Goal: Obtain resource: Download file/media

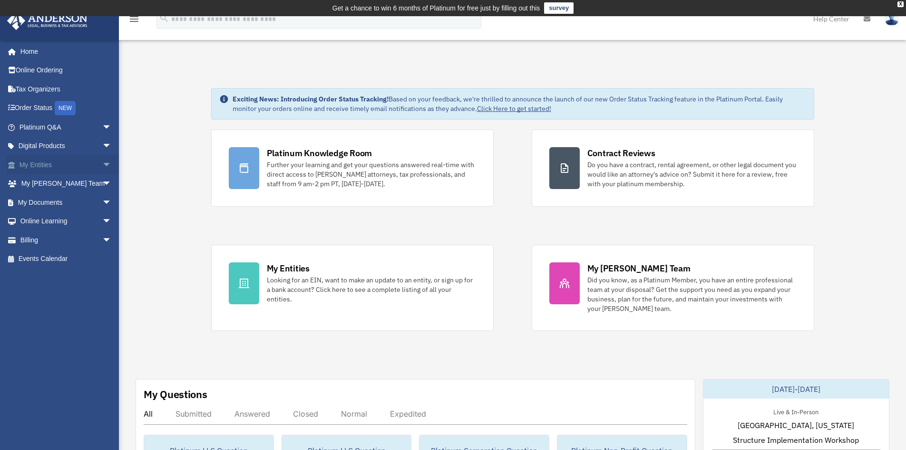
click at [102, 164] on span "arrow_drop_down" at bounding box center [111, 165] width 19 height 20
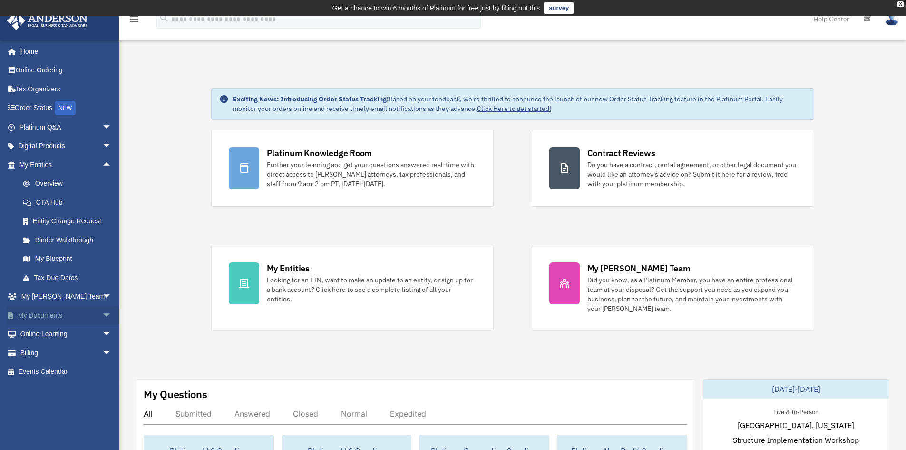
click at [69, 312] on link "My Documents arrow_drop_down" at bounding box center [66, 314] width 119 height 19
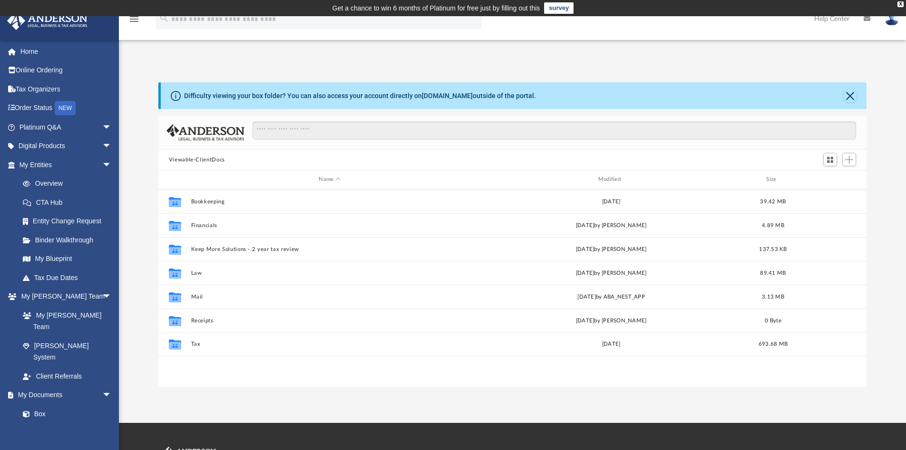
scroll to position [209, 701]
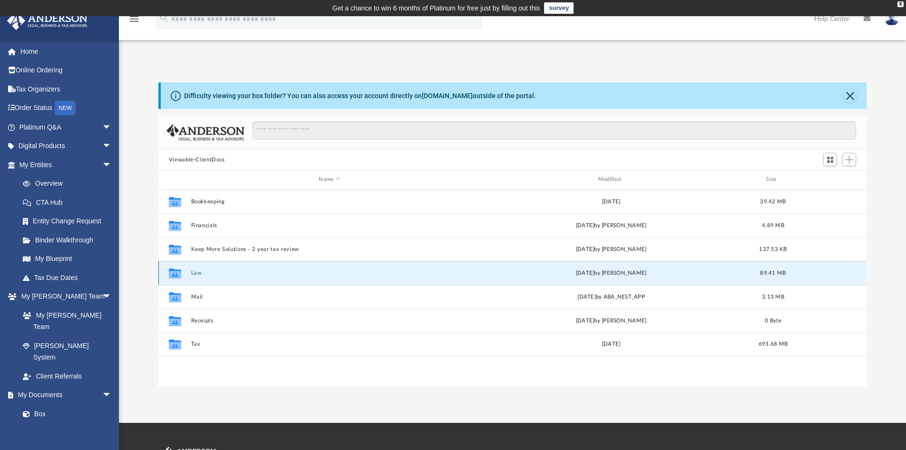
click at [415, 273] on button "Law" at bounding box center [329, 273] width 277 height 6
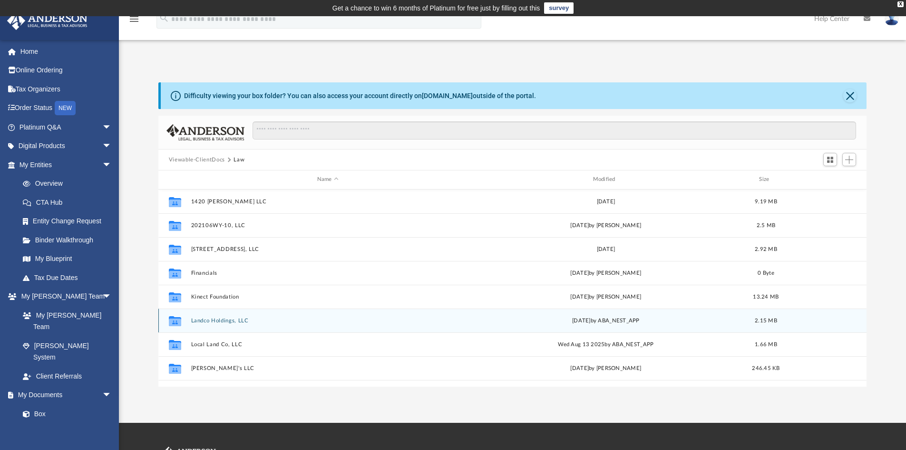
click at [238, 322] on button "Landco Holdings, LLC" at bounding box center [328, 320] width 274 height 6
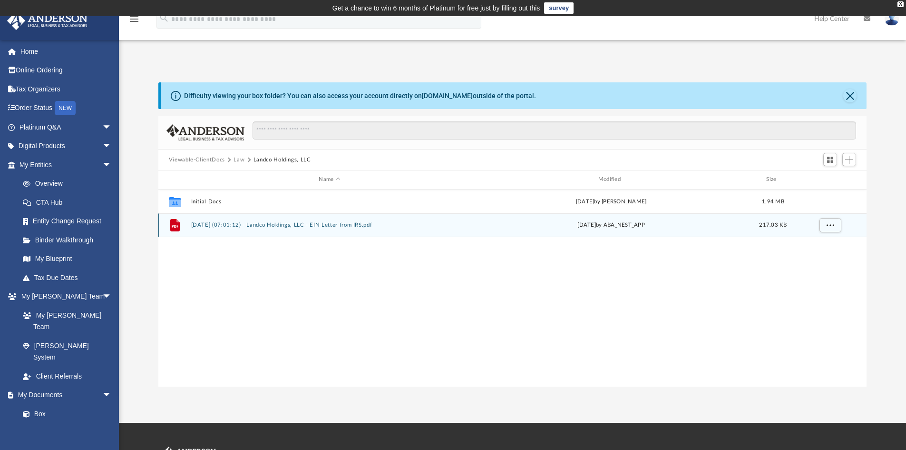
click at [265, 222] on button "2025.08.12 (07:01:12) - Landco Holdings, LLC - EIN Letter from IRS.pdf" at bounding box center [329, 225] width 277 height 6
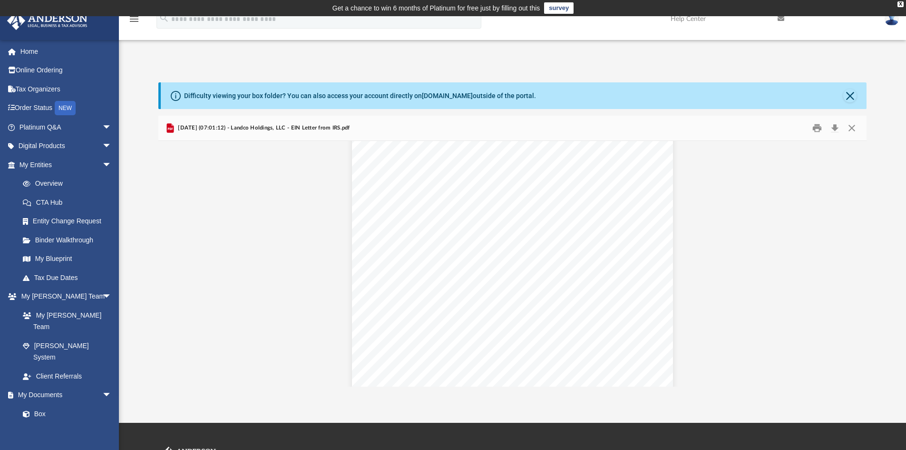
scroll to position [0, 0]
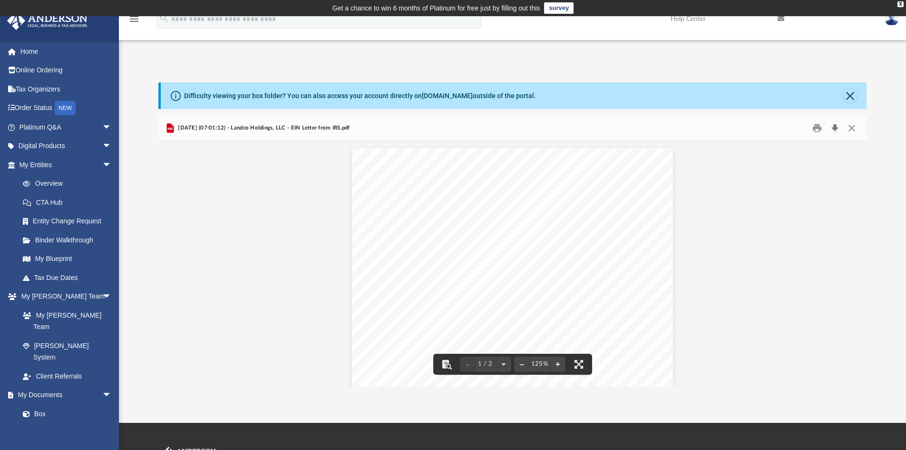
click at [836, 129] on button "Download" at bounding box center [834, 128] width 17 height 15
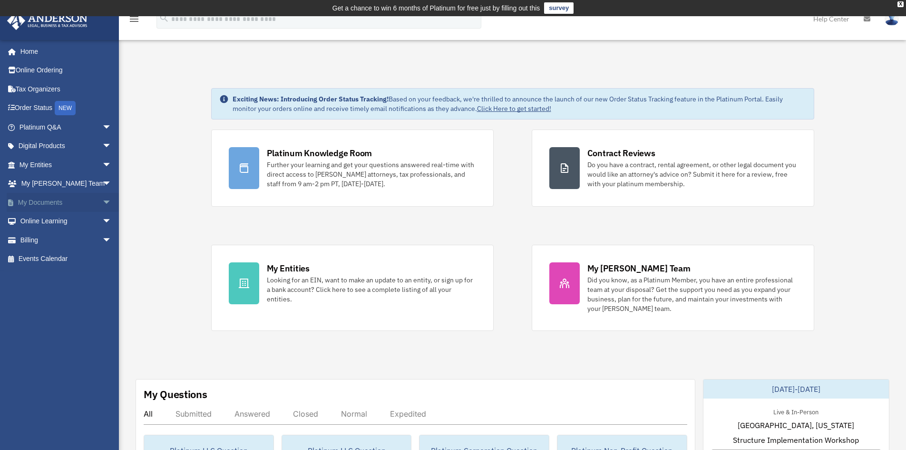
click at [102, 199] on span "arrow_drop_down" at bounding box center [111, 203] width 19 height 20
click at [62, 163] on link "My Entities arrow_drop_down" at bounding box center [66, 164] width 119 height 19
click at [102, 162] on span "arrow_drop_down" at bounding box center [111, 165] width 19 height 20
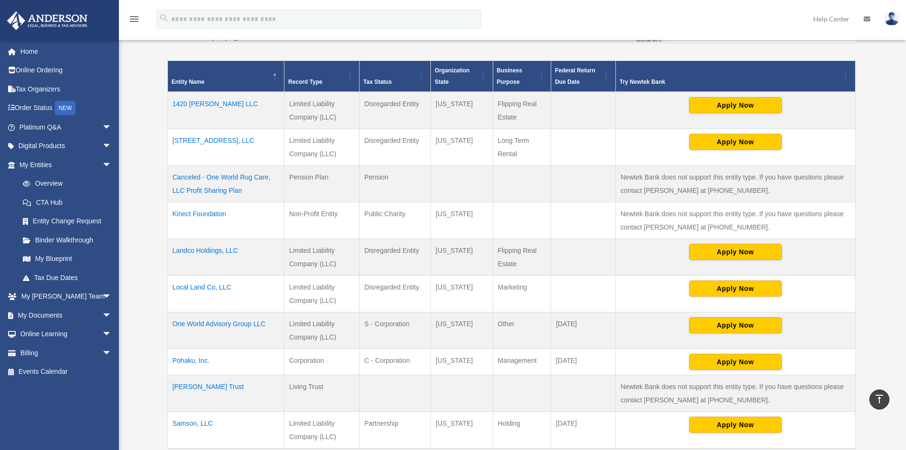
scroll to position [213, 0]
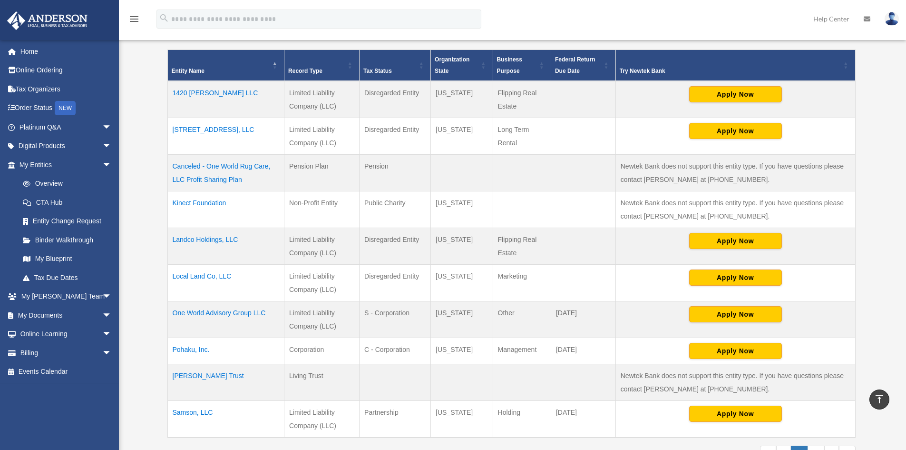
click at [215, 240] on td "Landco Holdings, LLC" at bounding box center [225, 246] width 117 height 37
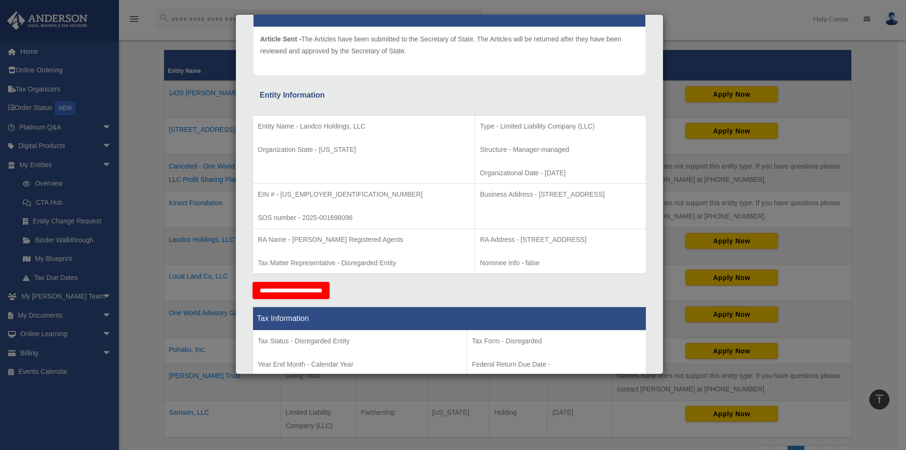
scroll to position [107, 0]
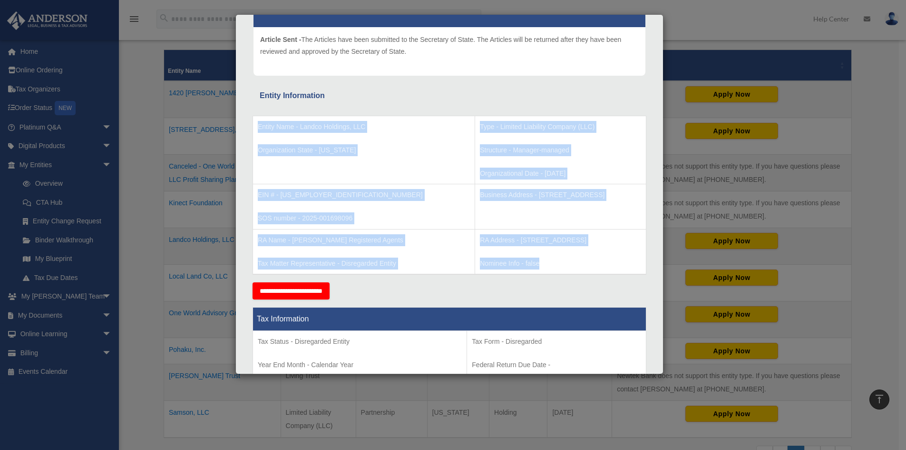
drag, startPoint x: 257, startPoint y: 128, endPoint x: 544, endPoint y: 260, distance: 315.7
click at [544, 260] on tbody "Entity Name - Landco Holdings, LLC Organization State - Wyoming Type - Limited …" at bounding box center [449, 195] width 393 height 158
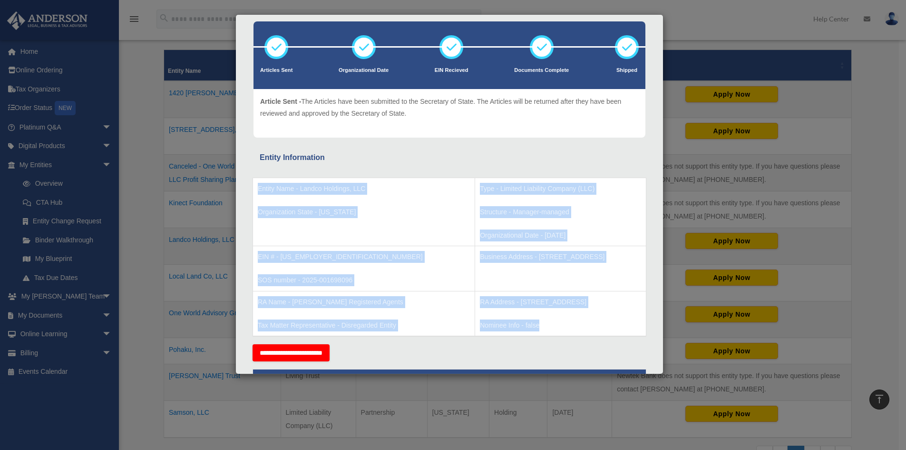
scroll to position [45, 0]
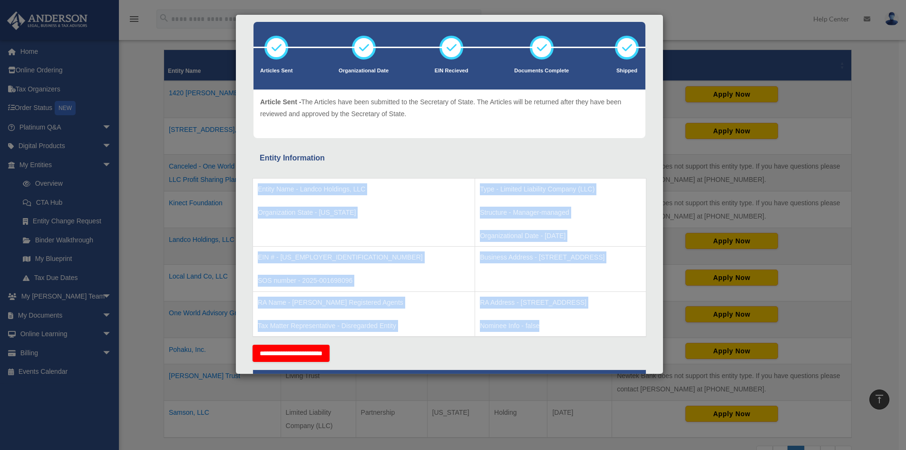
copy tbody "Entity Name - Landco Holdings, LLC Organization State - Wyoming Type - Limited …"
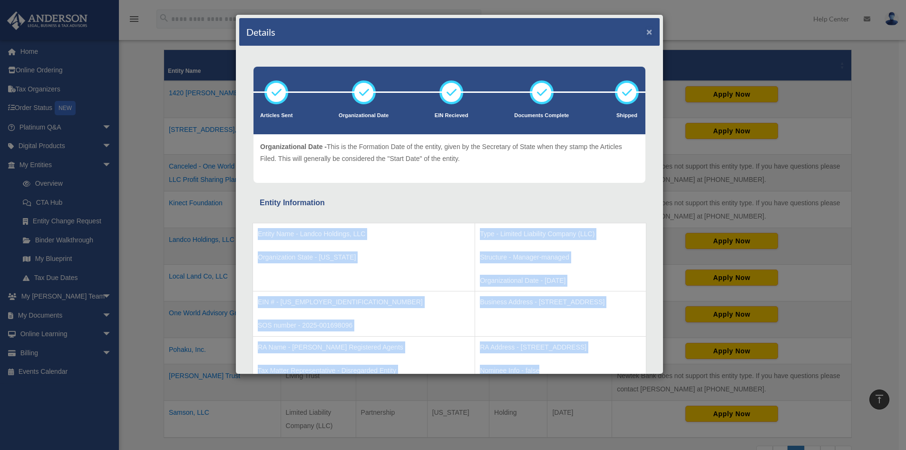
click at [647, 29] on button "×" at bounding box center [650, 32] width 6 height 10
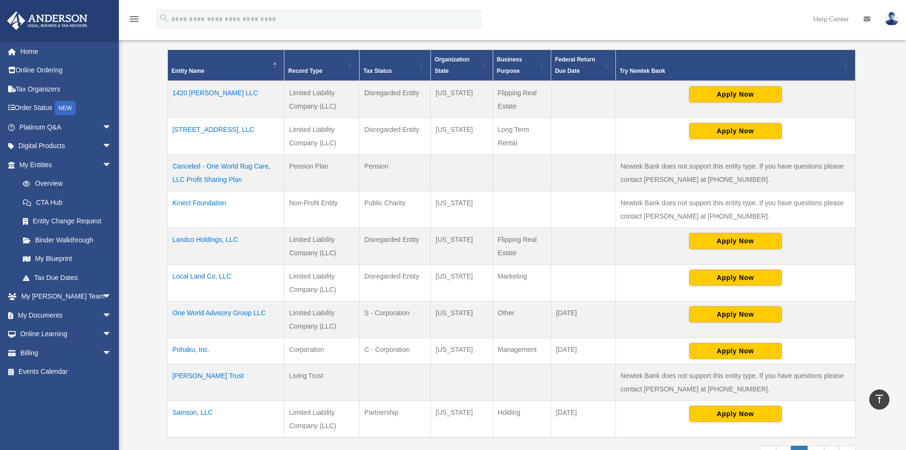
click at [192, 201] on td "Kinect Foundation" at bounding box center [225, 209] width 117 height 37
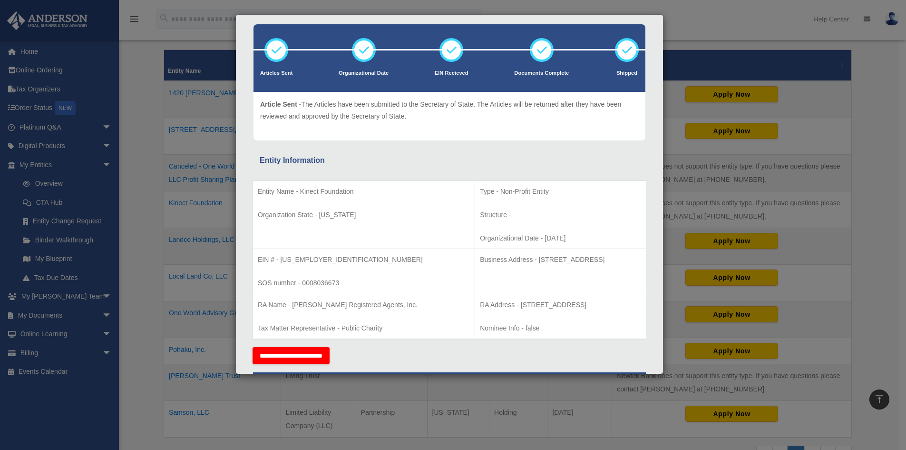
scroll to position [43, 0]
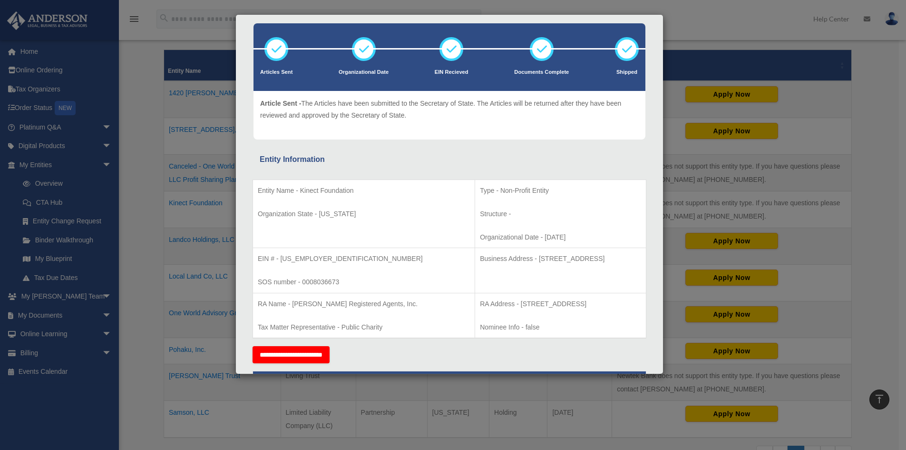
drag, startPoint x: 256, startPoint y: 187, endPoint x: 534, endPoint y: 340, distance: 317.5
click at [534, 340] on div "Entity Name - Kinect Foundation Organization State - New Mexico Type - Non-Prof…" at bounding box center [450, 256] width 394 height 180
copy table
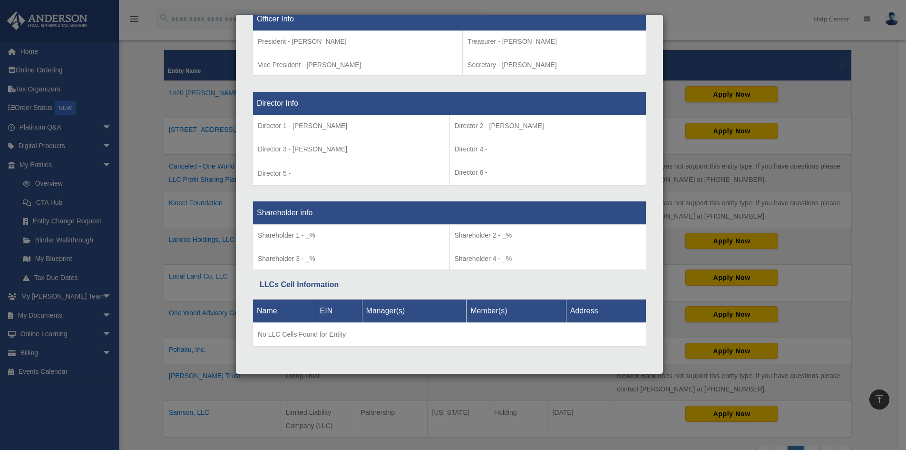
scroll to position [633, 0]
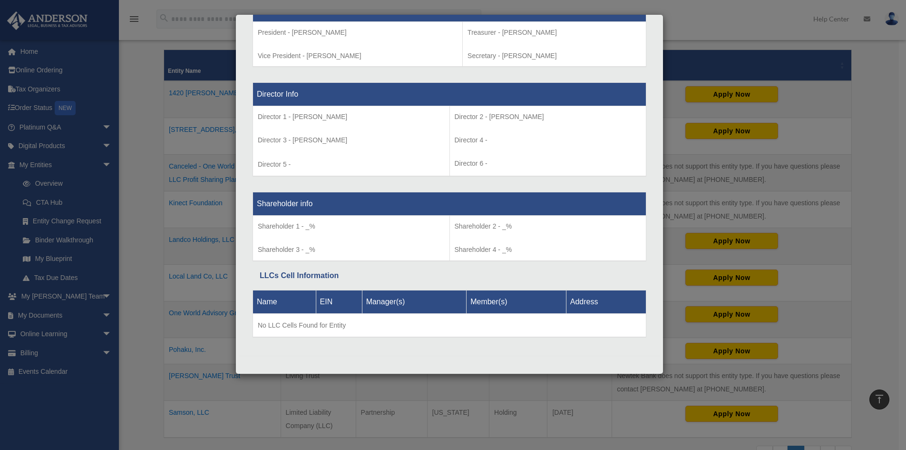
click at [140, 247] on div "Details × Articles Sent Organizational Date" at bounding box center [453, 225] width 906 height 450
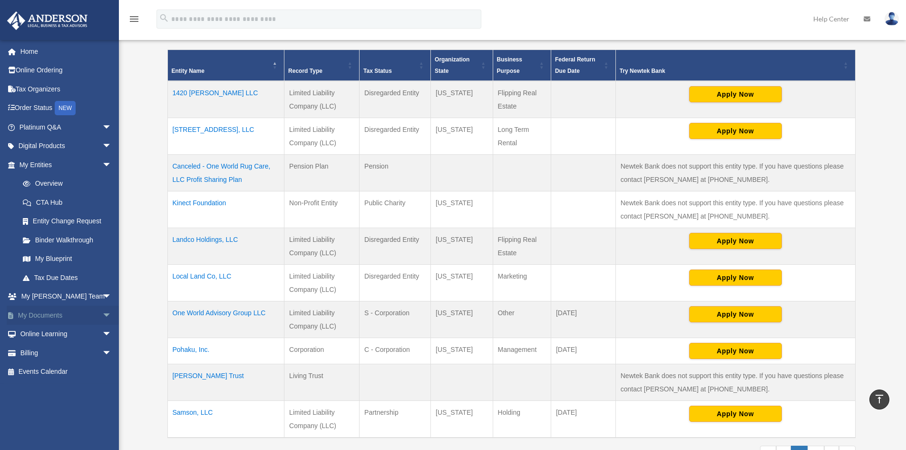
click at [51, 315] on link "My Documents arrow_drop_down" at bounding box center [66, 314] width 119 height 19
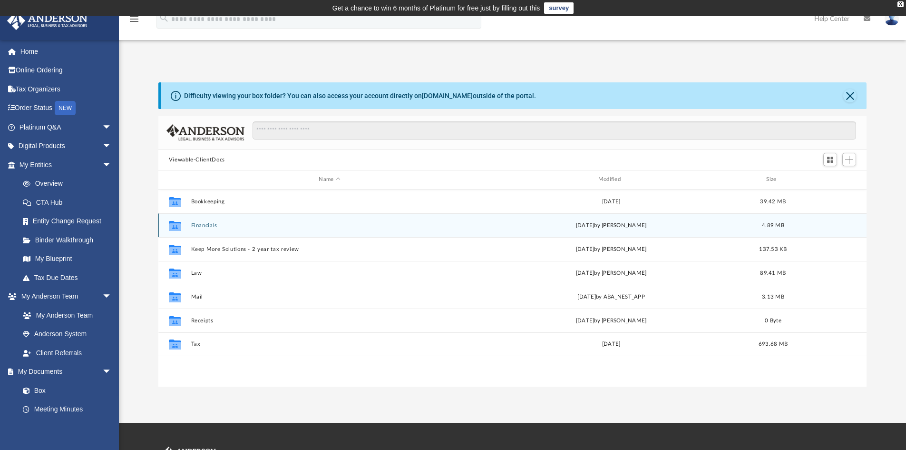
scroll to position [209, 701]
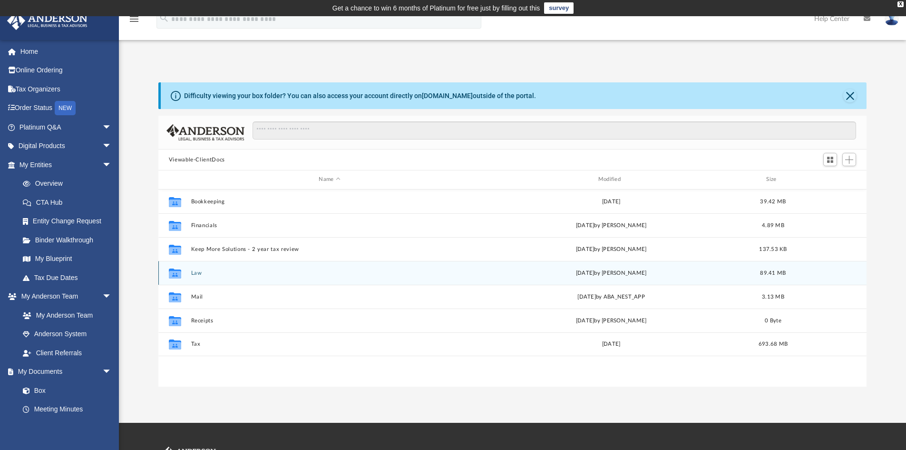
click at [195, 275] on button "Law" at bounding box center [329, 273] width 277 height 6
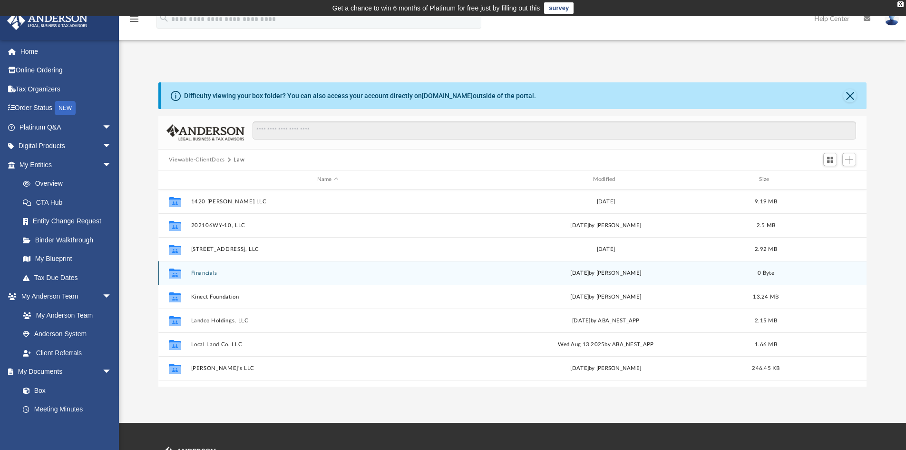
click at [189, 275] on div "Collaborated Folder Financials Tue Apr 21 2020 by Lisa Foreman 0 Byte" at bounding box center [512, 273] width 709 height 24
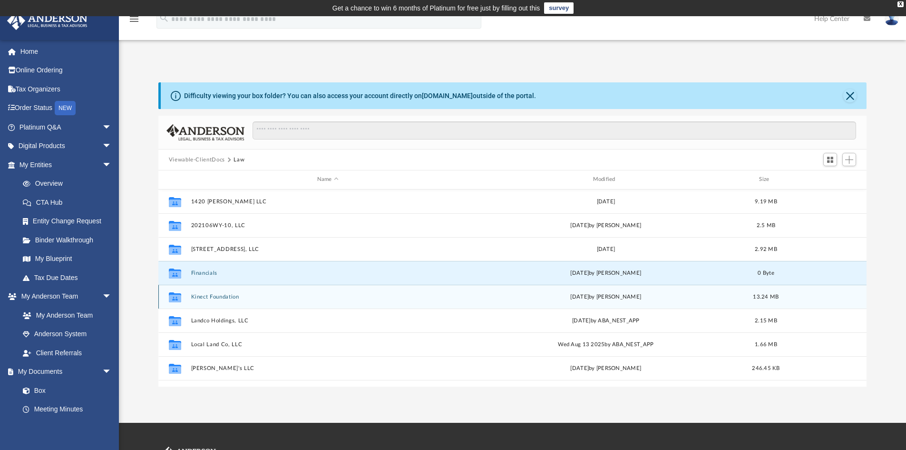
click at [231, 298] on button "Kinect Foundation" at bounding box center [328, 297] width 274 height 6
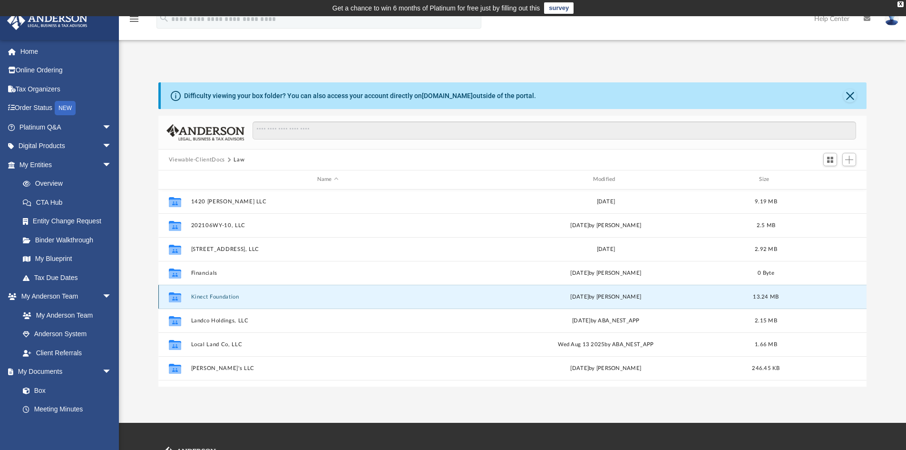
click at [231, 298] on button "Kinect Foundation" at bounding box center [328, 297] width 274 height 6
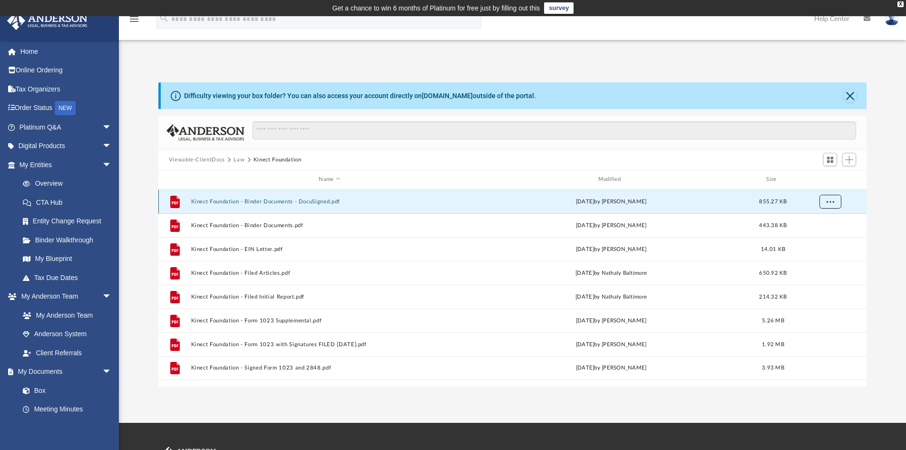
click at [830, 204] on button "More options" at bounding box center [830, 201] width 22 height 14
click at [813, 239] on li "Download" at bounding box center [822, 236] width 28 height 10
click at [826, 202] on button "More options" at bounding box center [830, 201] width 22 height 14
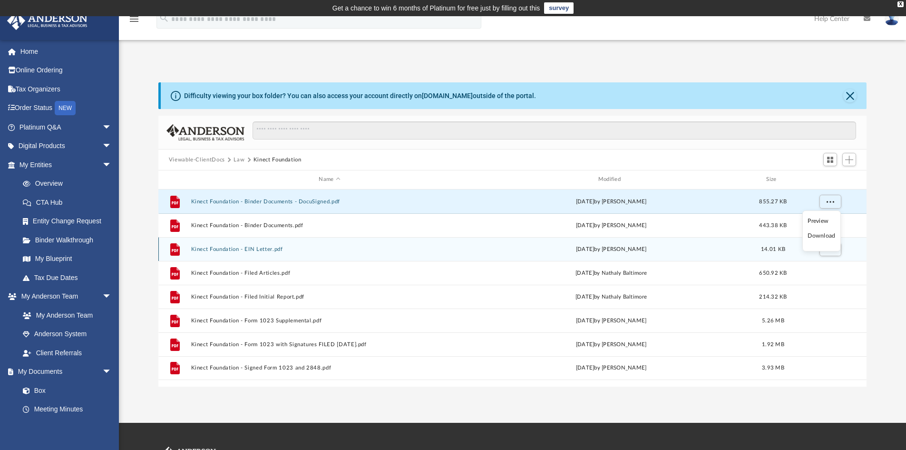
click at [848, 250] on div "grid" at bounding box center [829, 249] width 67 height 18
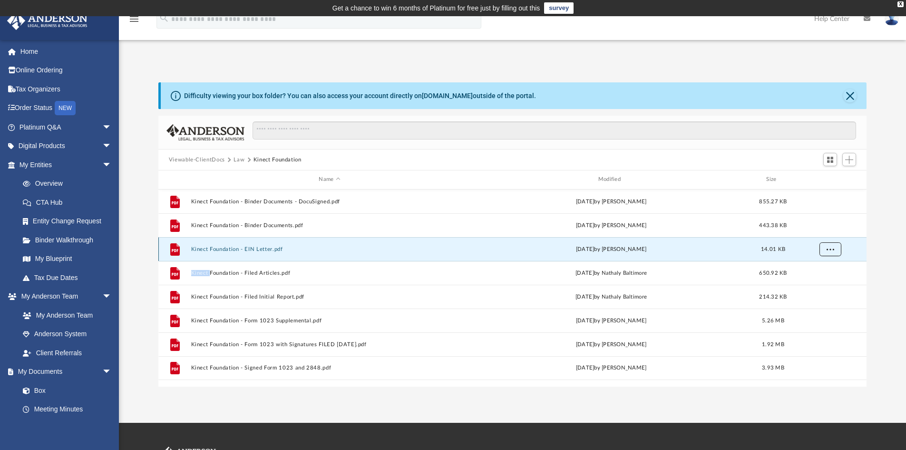
click at [833, 250] on span "More options" at bounding box center [830, 248] width 8 height 5
click at [817, 285] on li "Download" at bounding box center [822, 283] width 28 height 10
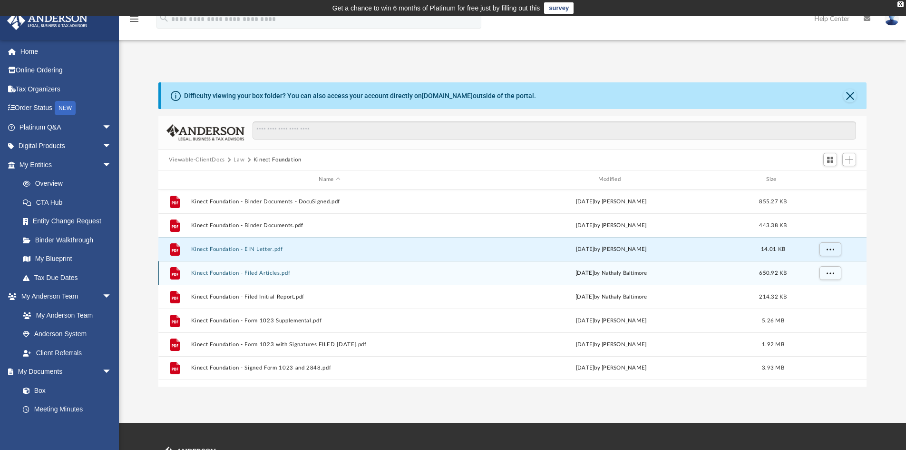
click at [853, 275] on div "grid" at bounding box center [829, 273] width 67 height 18
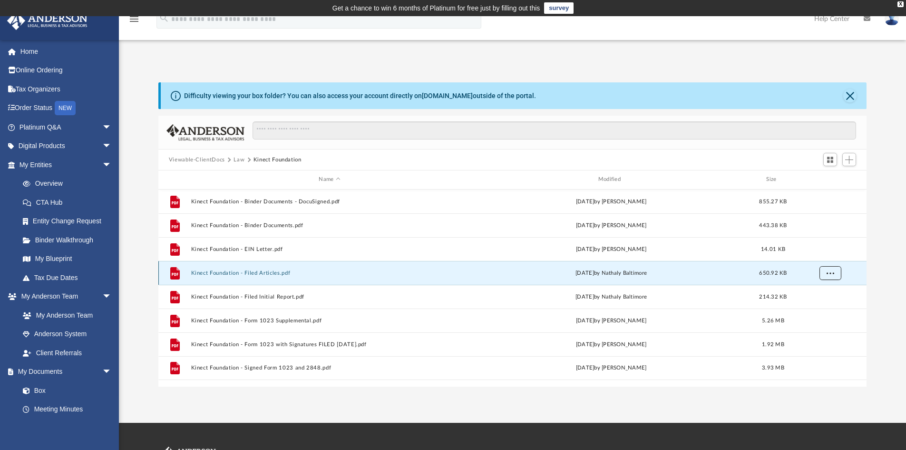
click at [835, 275] on button "More options" at bounding box center [830, 272] width 22 height 14
click at [819, 307] on li "Download" at bounding box center [822, 307] width 28 height 10
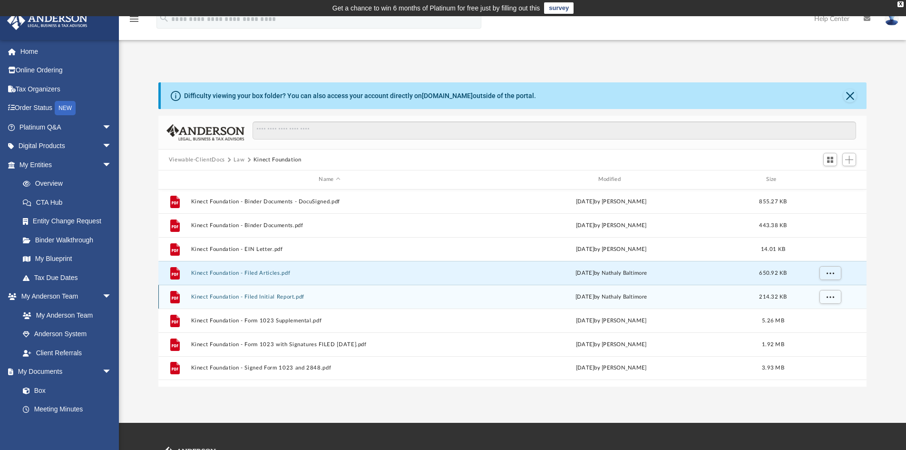
click at [254, 294] on button "Kinect Foundation - Filed Initial Report.pdf" at bounding box center [329, 297] width 277 height 6
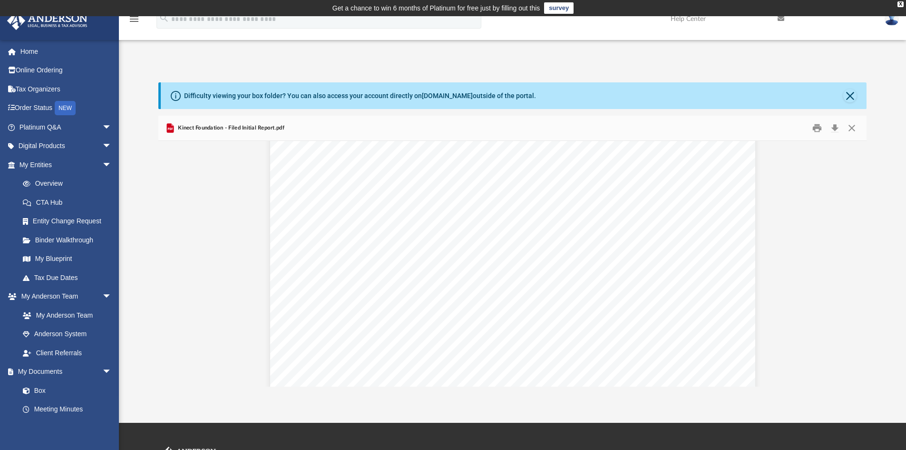
scroll to position [802, 0]
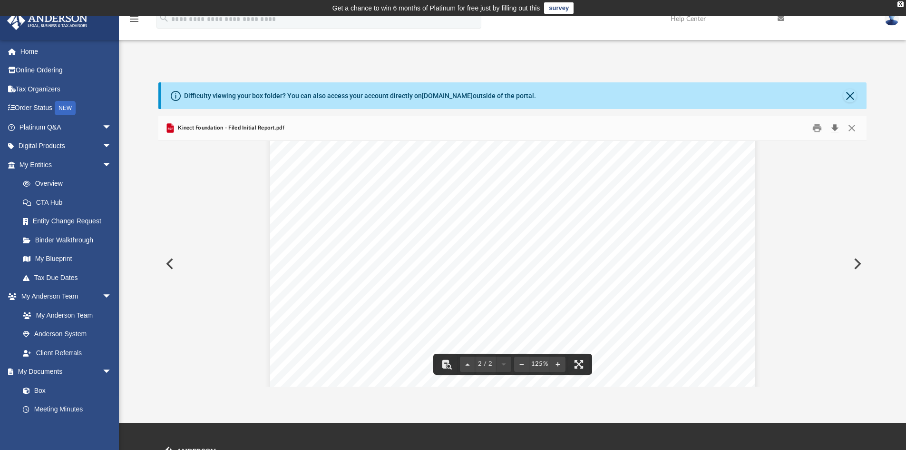
click at [836, 126] on button "Download" at bounding box center [834, 128] width 17 height 15
click at [169, 265] on button "Preview" at bounding box center [168, 263] width 21 height 27
click at [855, 265] on button "Preview" at bounding box center [856, 263] width 21 height 27
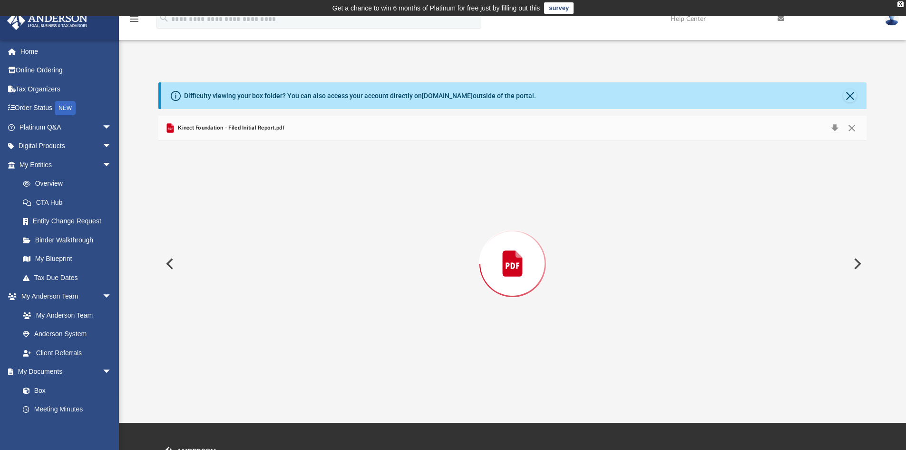
scroll to position [642, 0]
click at [855, 265] on button "Preview" at bounding box center [856, 263] width 21 height 27
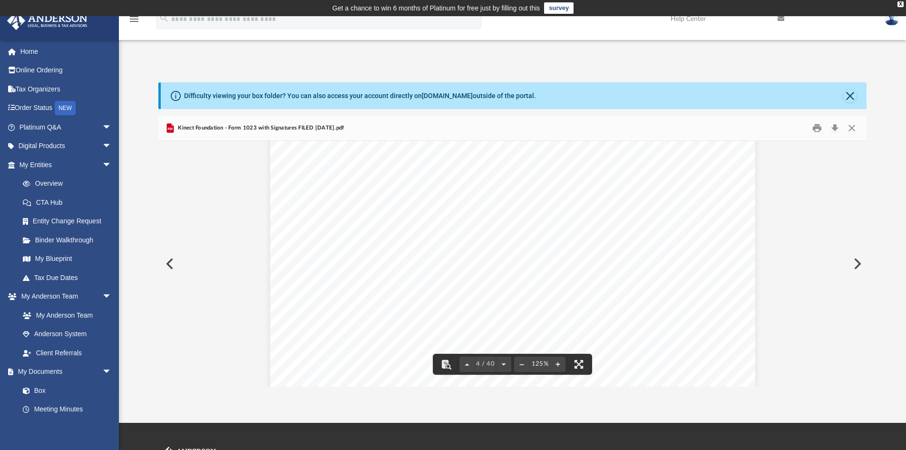
click at [856, 260] on button "Preview" at bounding box center [856, 263] width 21 height 27
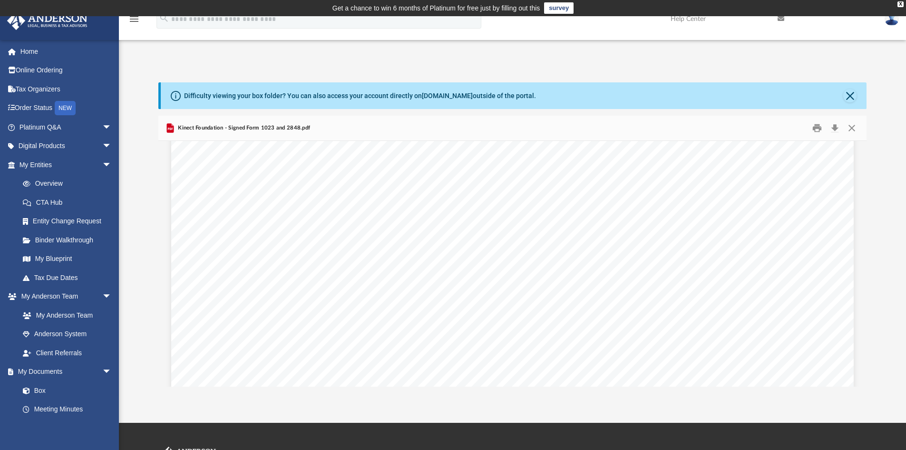
scroll to position [0, 0]
click at [899, 1] on div "X" at bounding box center [901, 4] width 6 height 6
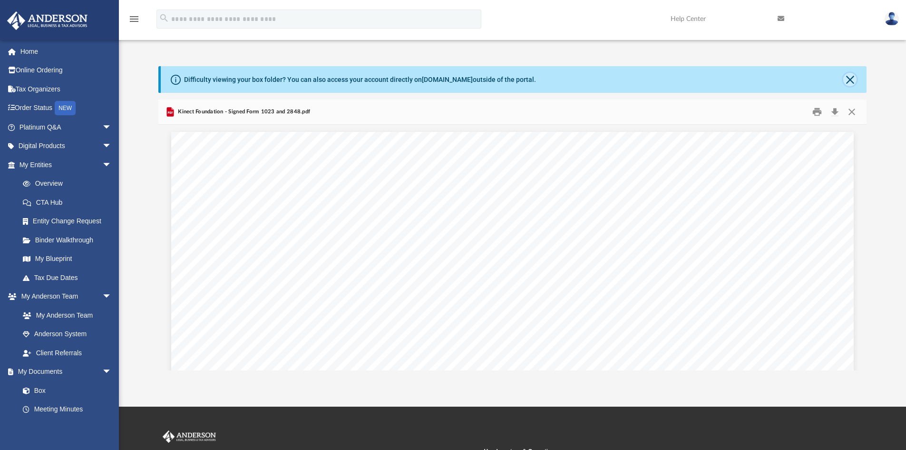
click at [851, 81] on button "Close" at bounding box center [850, 79] width 13 height 13
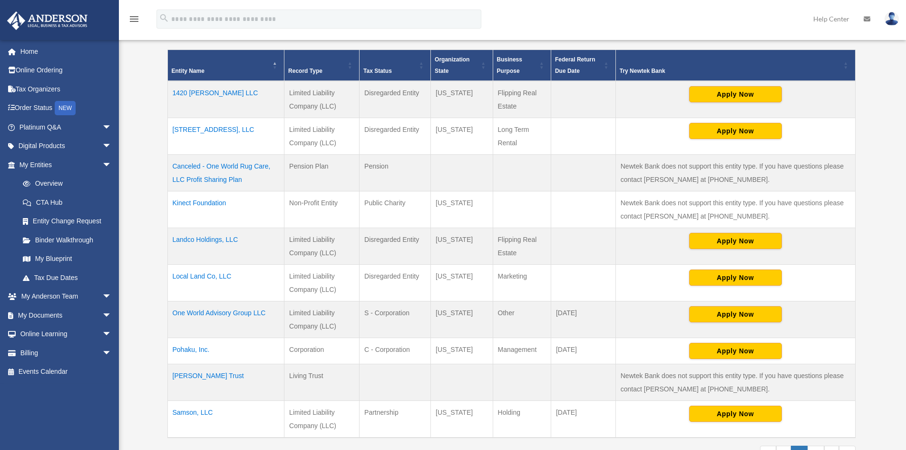
scroll to position [197, 0]
click at [51, 312] on link "My Documents arrow_drop_down" at bounding box center [66, 314] width 119 height 19
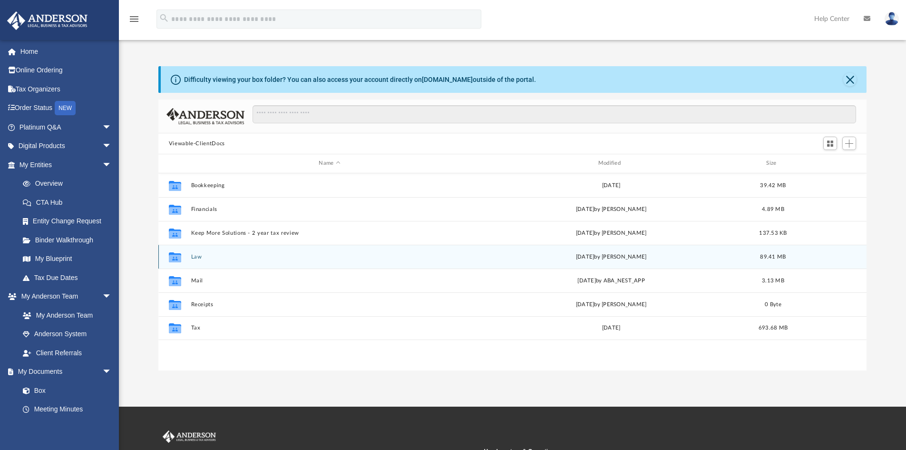
scroll to position [209, 701]
click at [194, 257] on button "Law" at bounding box center [329, 257] width 277 height 6
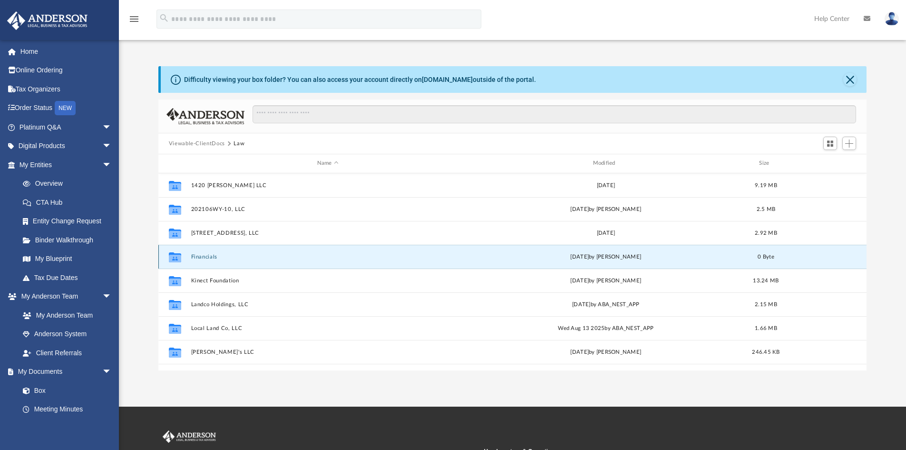
click at [194, 257] on button "Financials" at bounding box center [328, 257] width 274 height 6
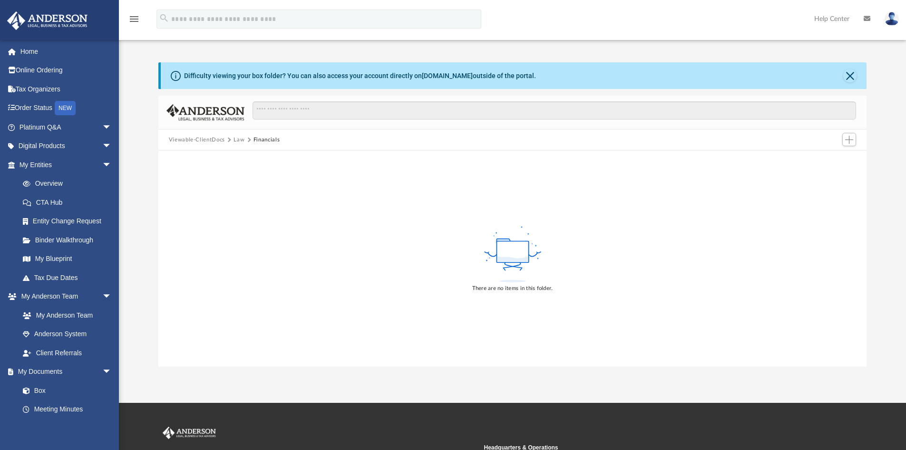
scroll to position [0, 0]
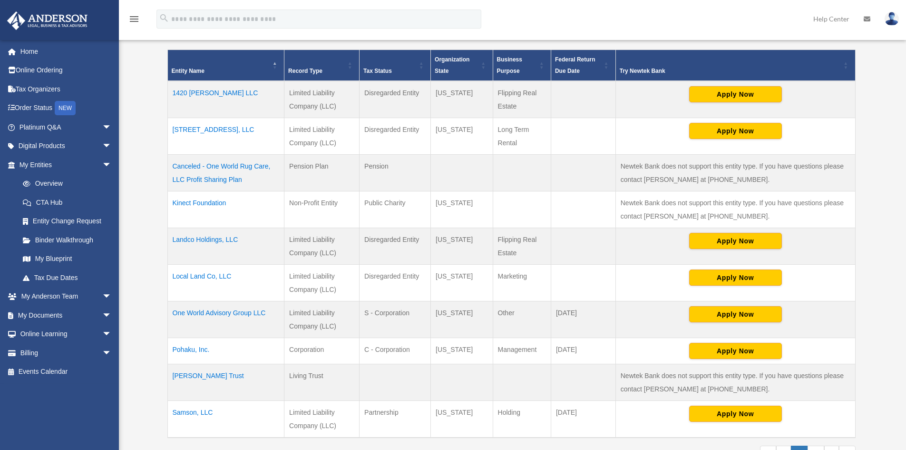
scroll to position [197, 0]
click at [213, 237] on td "Landco Holdings, LLC" at bounding box center [225, 246] width 117 height 37
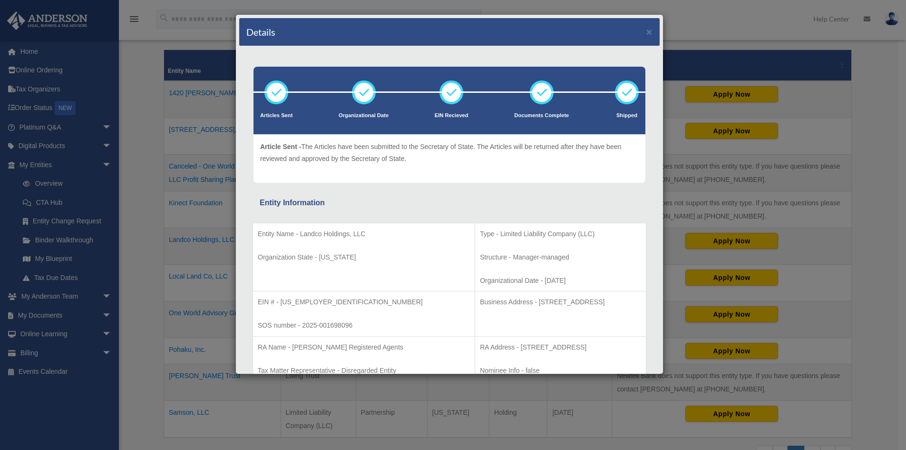
scroll to position [0, 0]
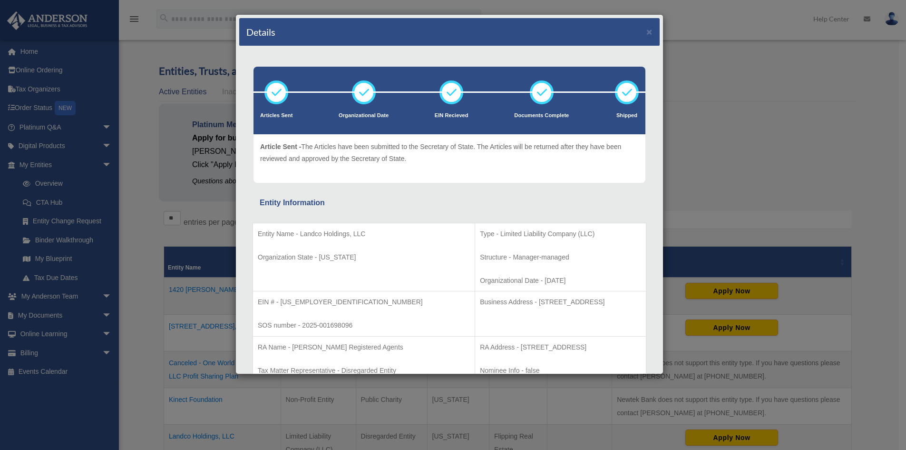
click at [742, 83] on div "Details × Articles Sent Organizational Date" at bounding box center [453, 225] width 906 height 450
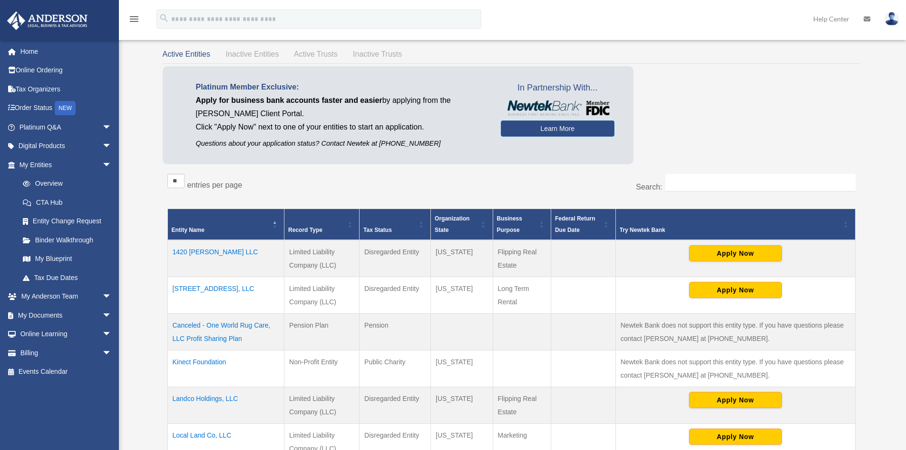
scroll to position [38, 0]
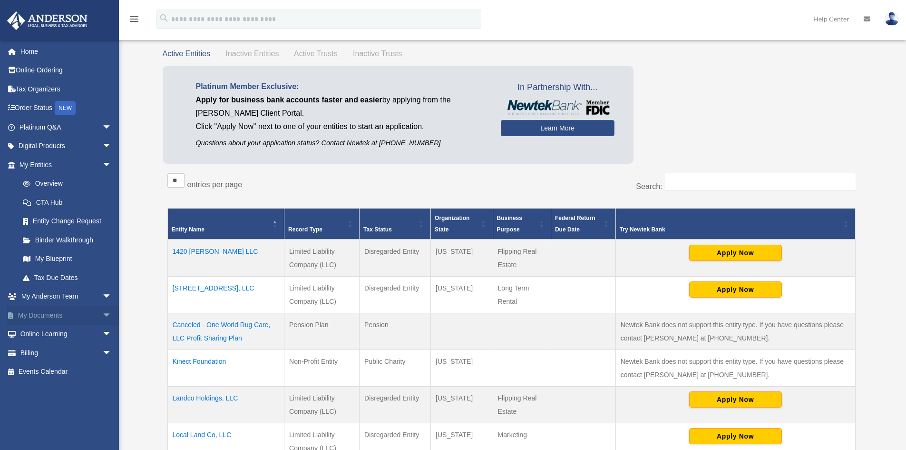
click at [102, 314] on span "arrow_drop_down" at bounding box center [111, 315] width 19 height 20
click at [54, 335] on link "Box" at bounding box center [69, 333] width 113 height 19
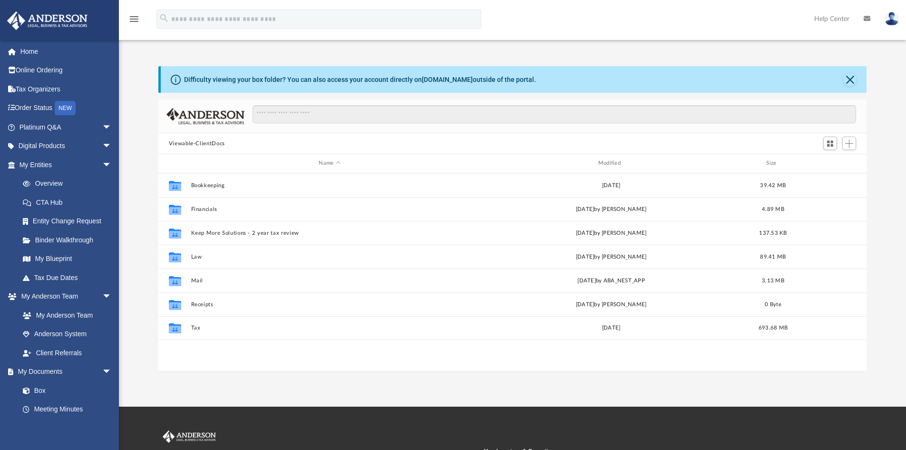
scroll to position [209, 701]
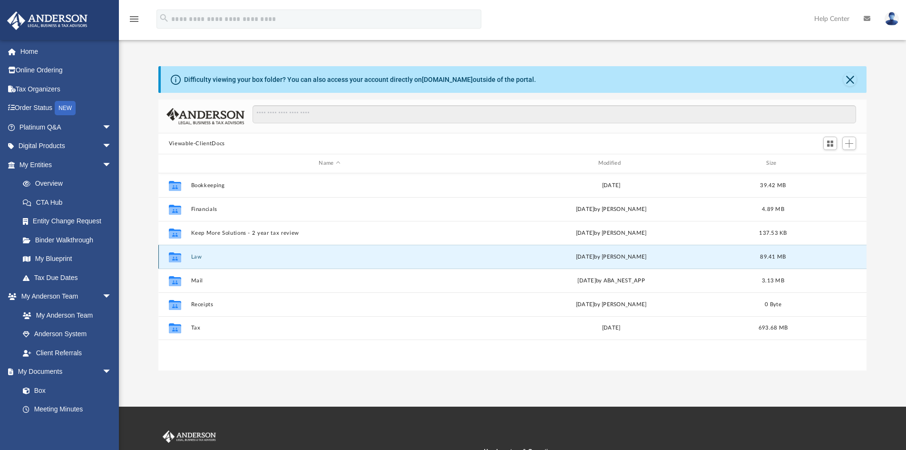
click at [193, 258] on button "Law" at bounding box center [329, 257] width 277 height 6
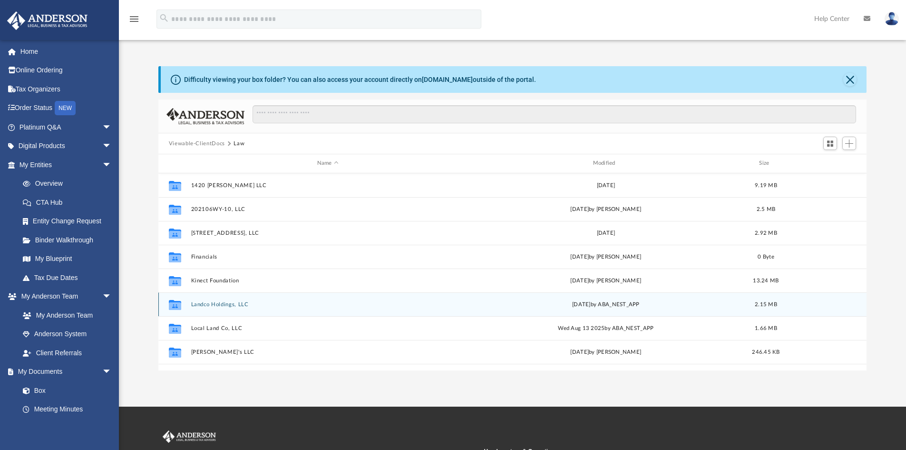
click at [219, 305] on button "Landco Holdings, LLC" at bounding box center [328, 304] width 274 height 6
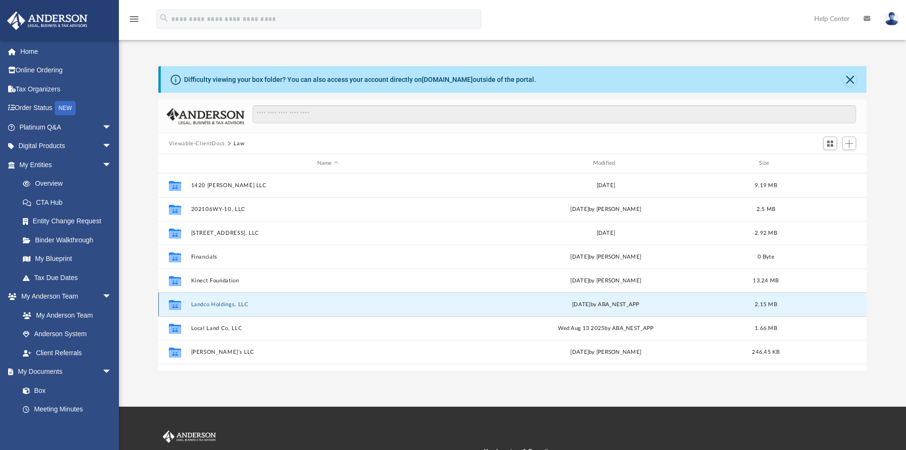
click at [219, 305] on button "Landco Holdings, LLC" at bounding box center [328, 304] width 274 height 6
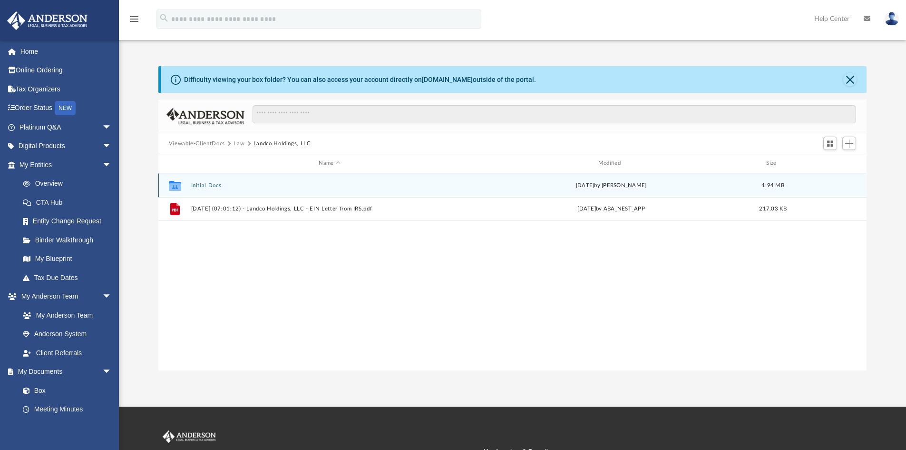
click at [209, 181] on div "Collaborated Folder Initial Docs [DATE] by [PERSON_NAME] 1.94 MB" at bounding box center [512, 185] width 709 height 24
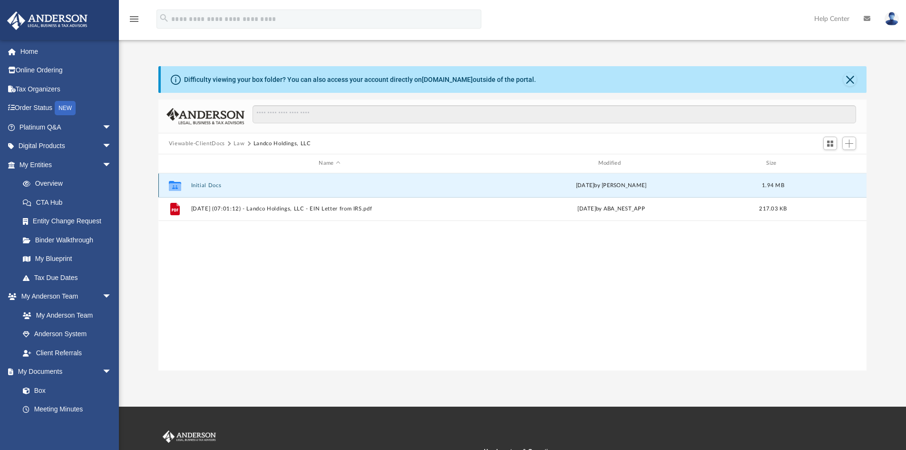
click at [175, 185] on icon "grid" at bounding box center [175, 187] width 12 height 8
click at [284, 182] on button "Initial Docs" at bounding box center [329, 185] width 277 height 6
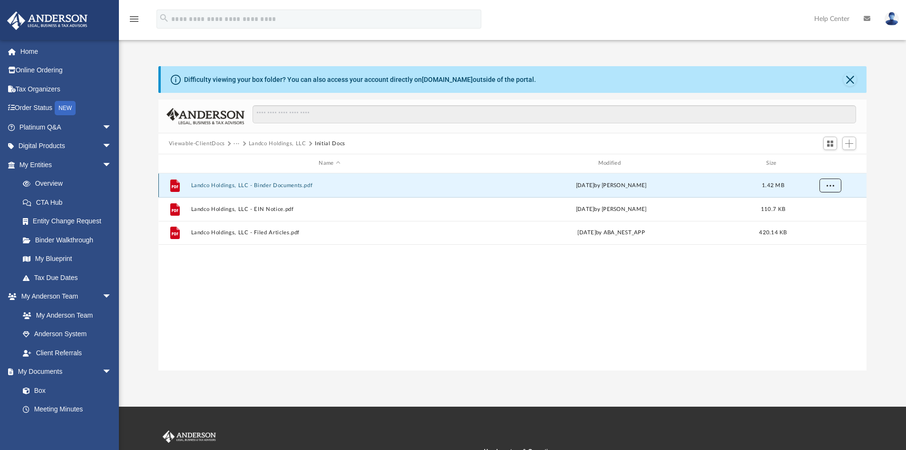
click at [834, 189] on button "More options" at bounding box center [830, 185] width 22 height 14
click at [824, 222] on li "Download" at bounding box center [822, 220] width 28 height 10
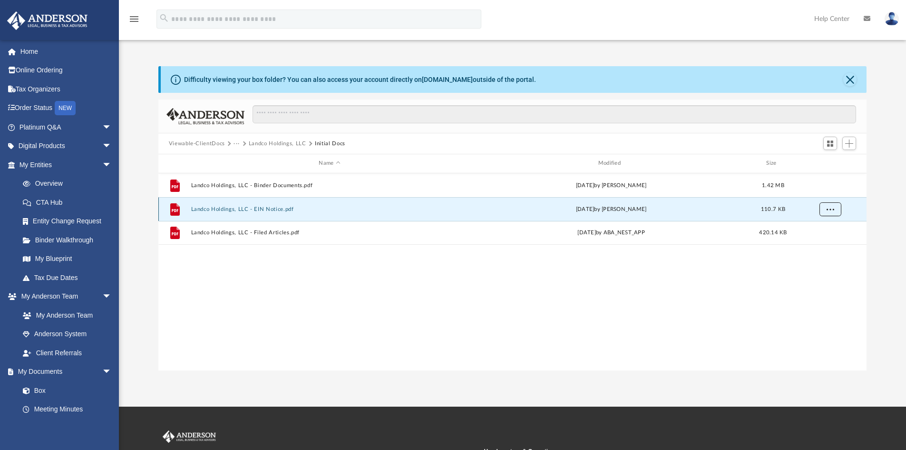
click at [832, 207] on span "More options" at bounding box center [830, 208] width 8 height 5
click at [821, 245] on li "Download" at bounding box center [822, 243] width 28 height 10
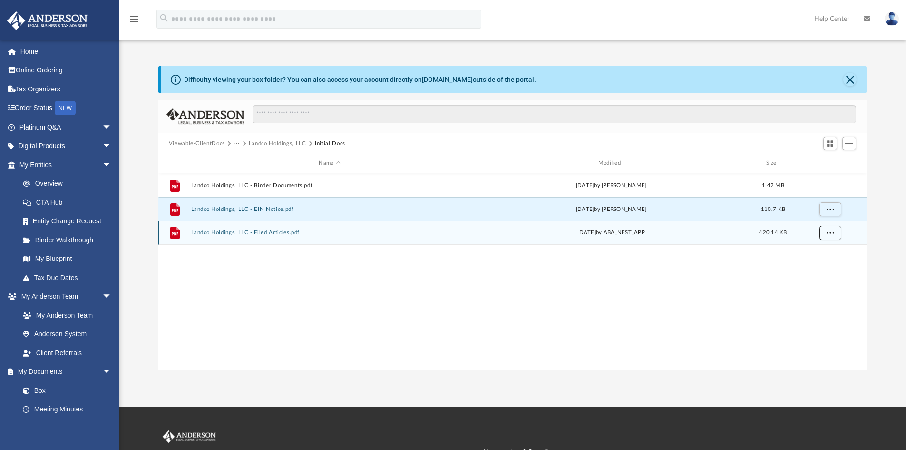
click at [830, 233] on span "More options" at bounding box center [830, 232] width 8 height 5
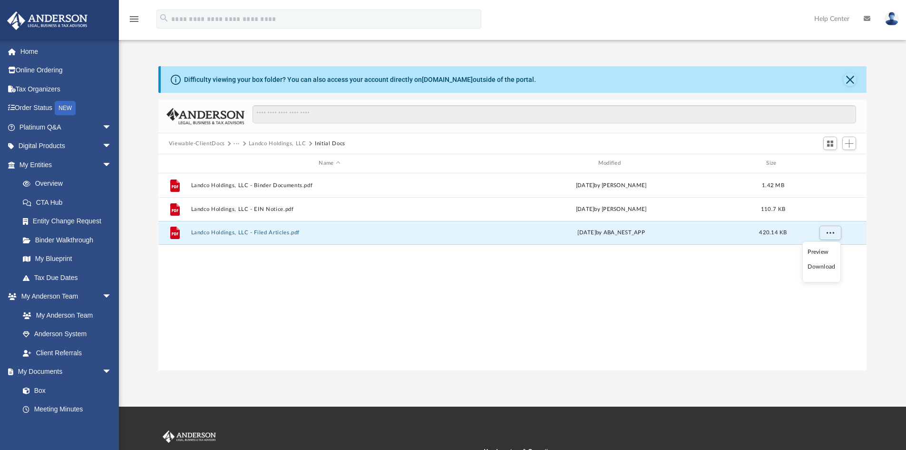
click at [823, 266] on li "Download" at bounding box center [822, 267] width 28 height 10
